Goal: Task Accomplishment & Management: Complete application form

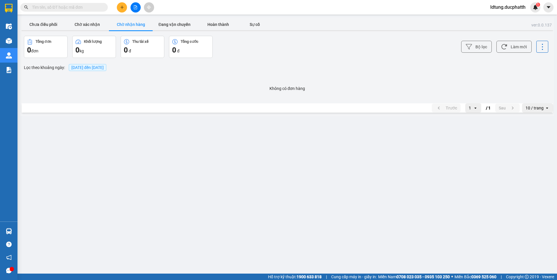
click at [98, 10] on input "text" at bounding box center [66, 7] width 69 height 6
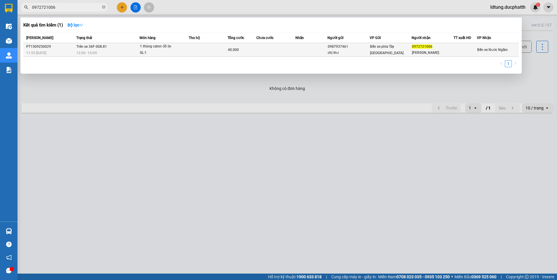
type input "0972721006"
click at [354, 48] on div "0987937461" at bounding box center [348, 47] width 41 height 6
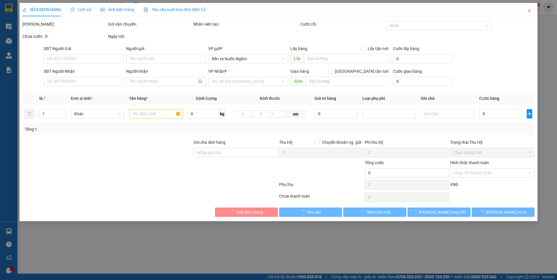
type input "0987937461"
type input "chị thư"
type input "0972721006"
type input "anh khánh"
type input "40.000"
